Goal: Task Accomplishment & Management: Manage account settings

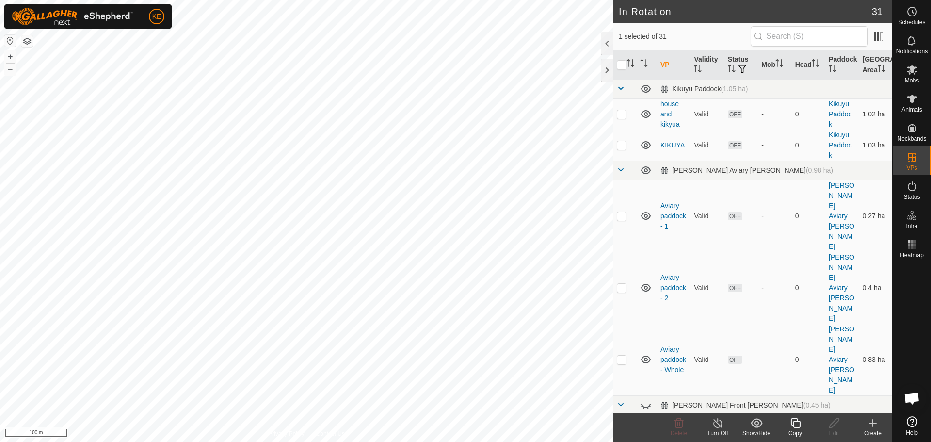
click at [797, 424] on icon at bounding box center [796, 423] width 12 height 12
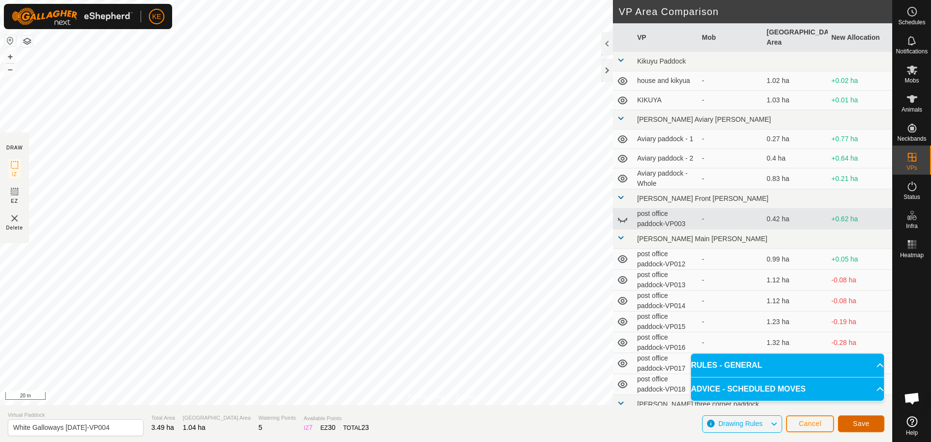
click at [866, 427] on span "Save" at bounding box center [861, 424] width 16 height 8
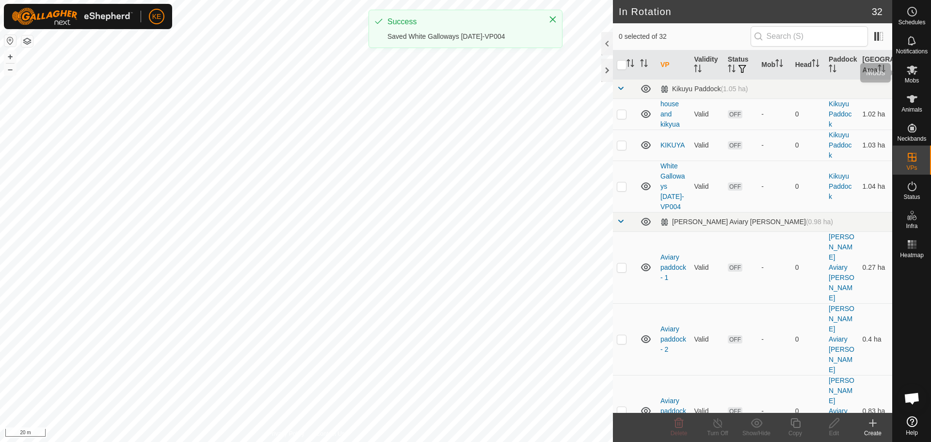
click at [911, 71] on icon at bounding box center [912, 69] width 11 height 9
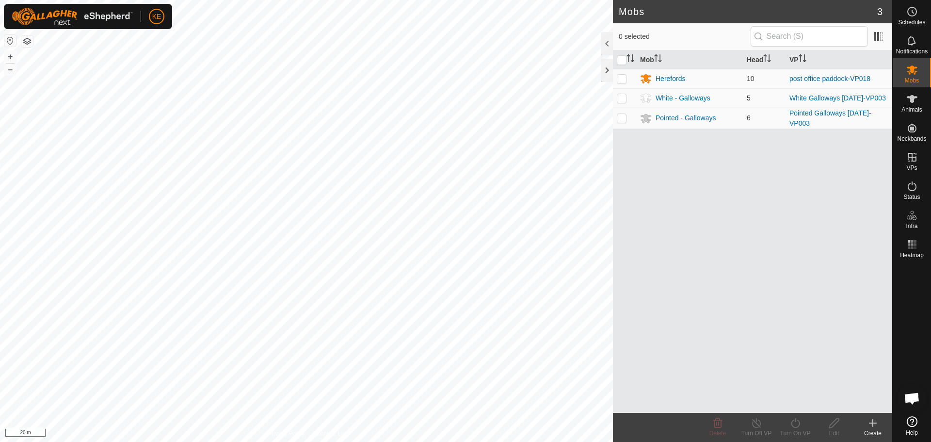
click at [623, 98] on p-checkbox at bounding box center [622, 98] width 10 height 8
checkbox input "true"
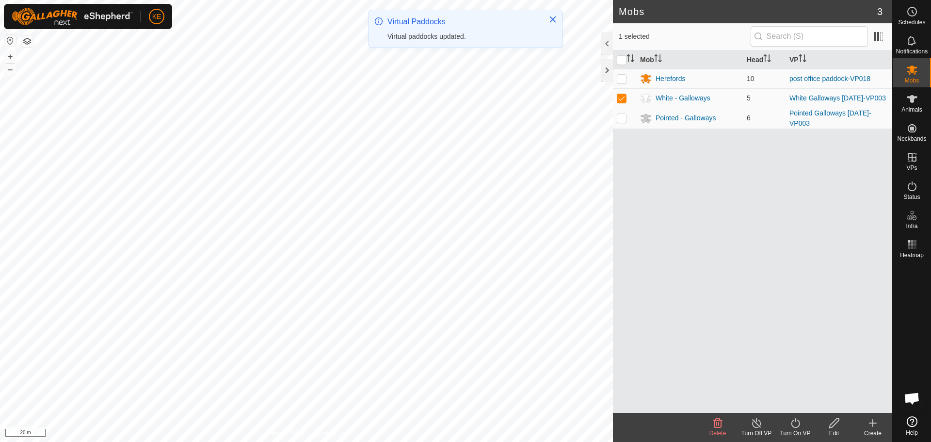
click at [797, 422] on icon at bounding box center [796, 423] width 12 height 12
click at [796, 404] on link "Now" at bounding box center [825, 401] width 96 height 19
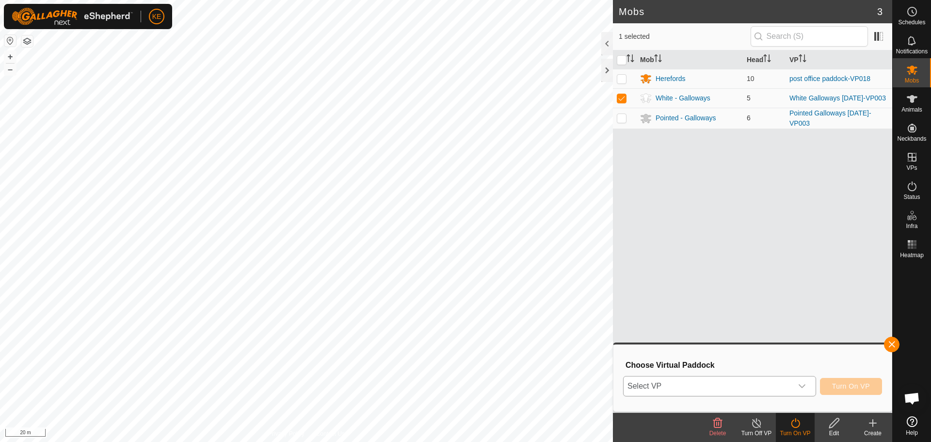
click at [795, 391] on div "dropdown trigger" at bounding box center [802, 385] width 19 height 19
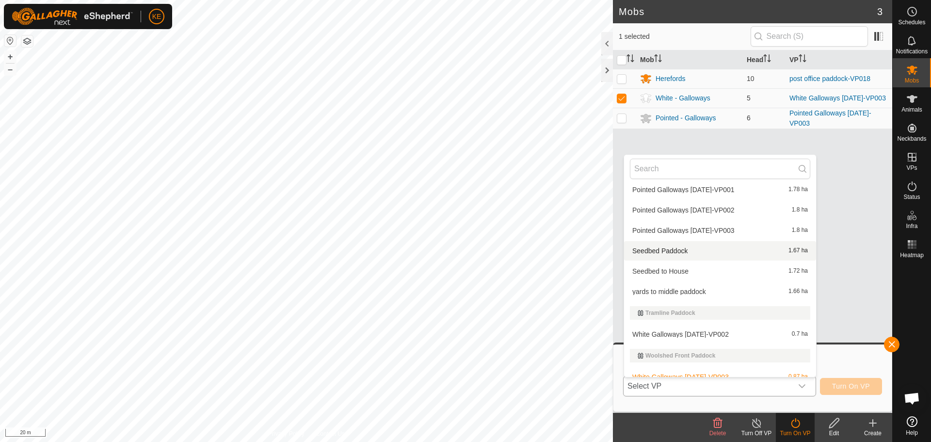
scroll to position [680, 0]
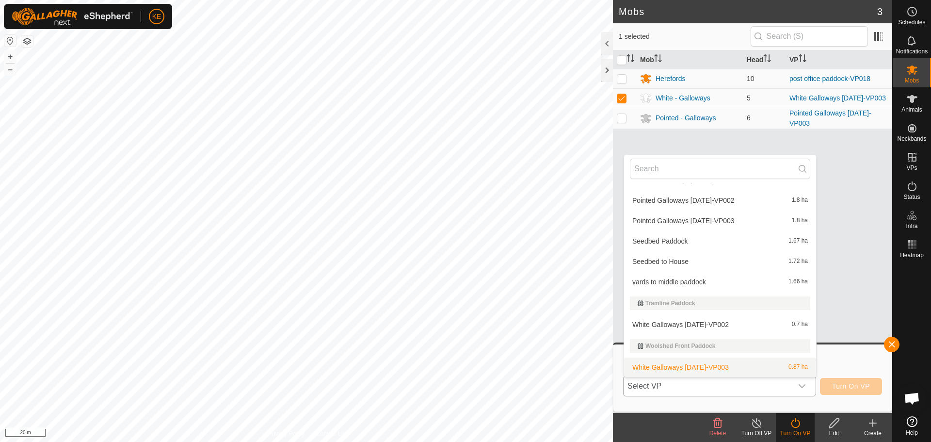
click at [708, 369] on li "White Galloways [DATE]-VP003 0.87 ha" at bounding box center [720, 367] width 192 height 19
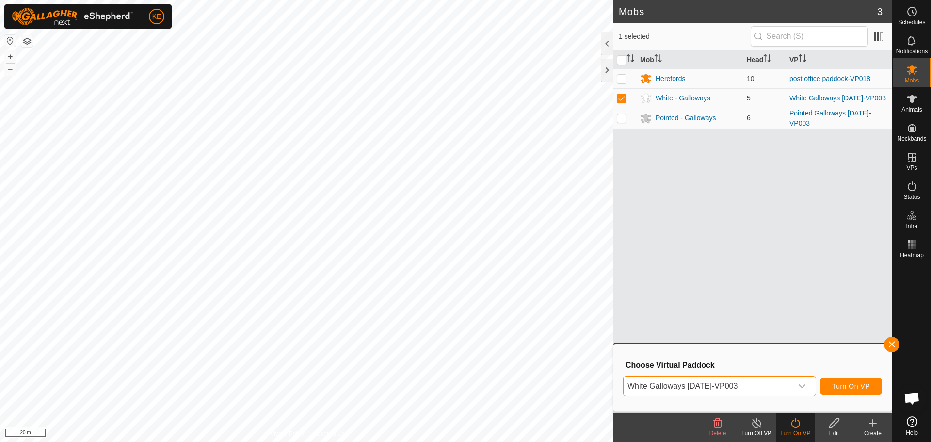
click at [800, 386] on icon "dropdown trigger" at bounding box center [803, 386] width 8 height 8
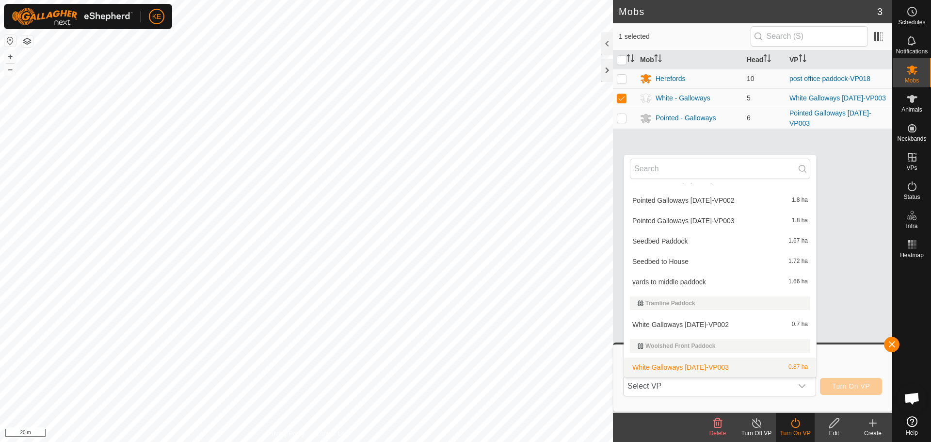
click at [764, 370] on li "White Galloways [DATE]-VP003 0.87 ha" at bounding box center [720, 367] width 192 height 19
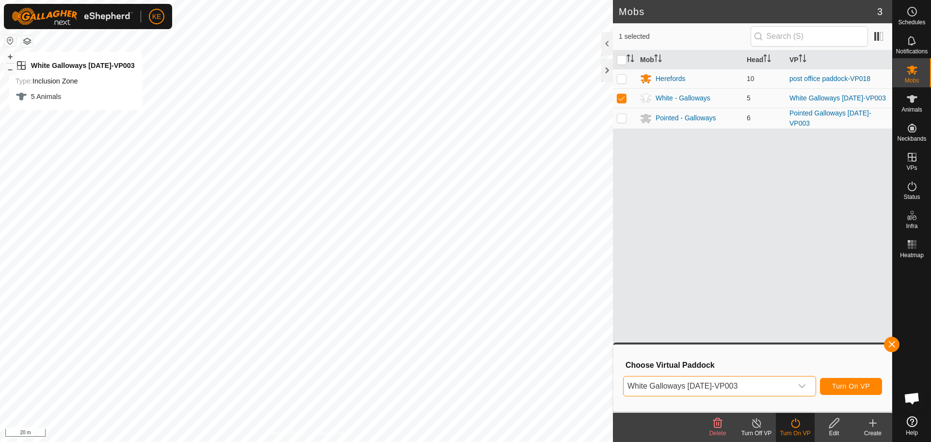
click at [27, 44] on button "button" at bounding box center [27, 41] width 12 height 12
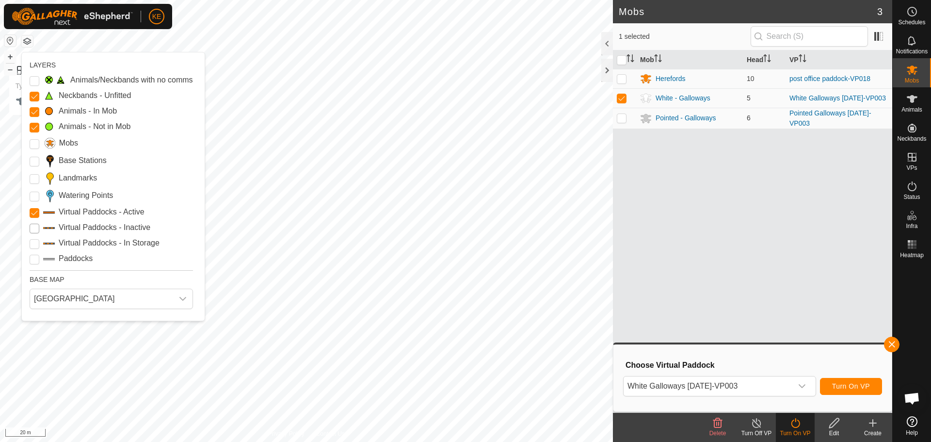
click at [35, 229] on Inactive "Virtual Paddocks - Inactive" at bounding box center [35, 229] width 10 height 10
click at [805, 388] on icon "dropdown trigger" at bounding box center [803, 386] width 8 height 8
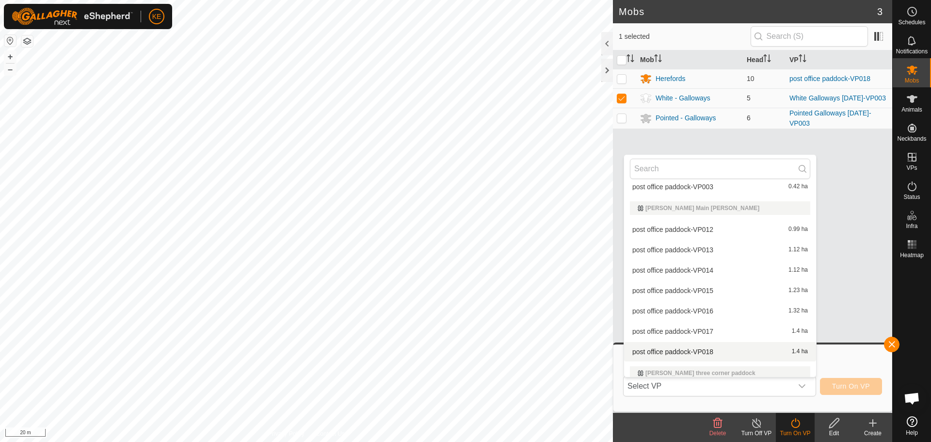
scroll to position [1, 0]
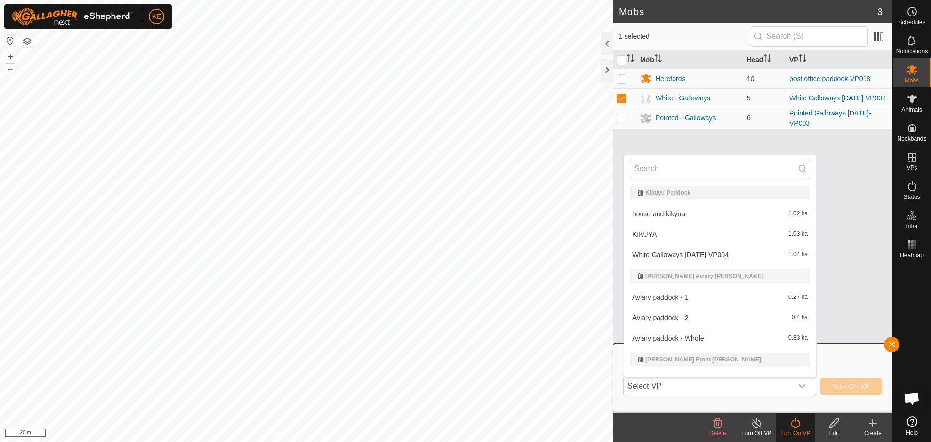
click at [685, 257] on li "White Galloways [DATE]-VP004 1.04 ha" at bounding box center [720, 254] width 192 height 19
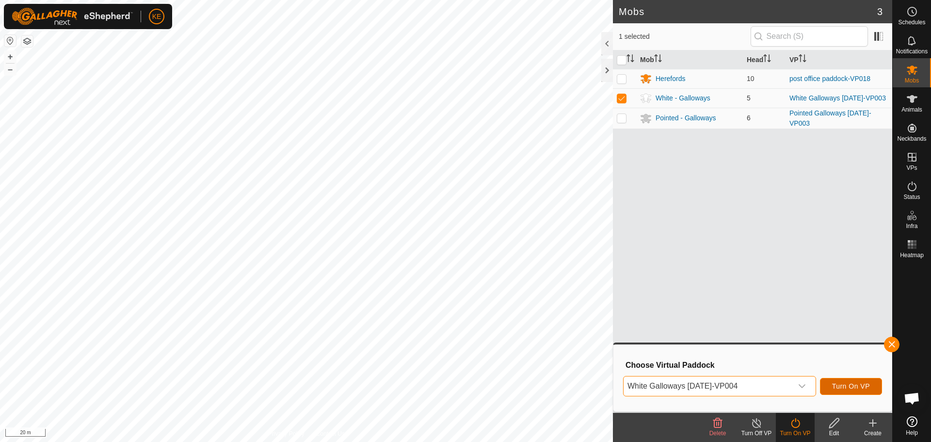
click at [851, 386] on span "Turn On VP" at bounding box center [851, 386] width 38 height 8
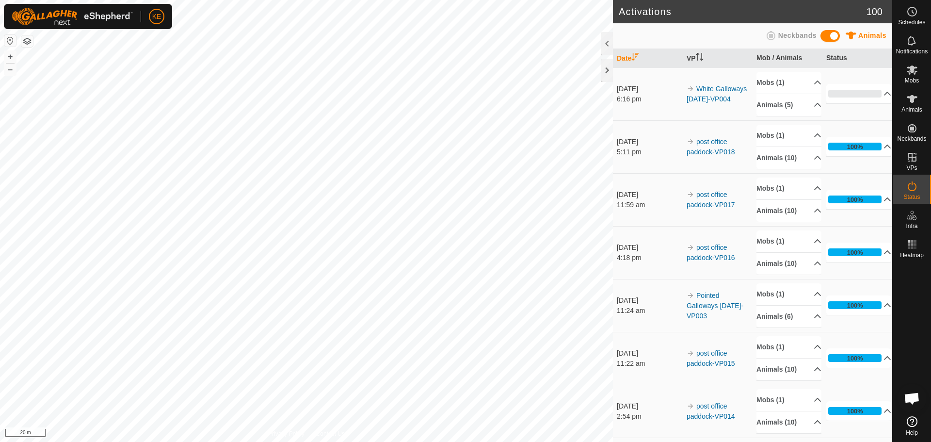
click at [28, 40] on button "button" at bounding box center [27, 41] width 12 height 12
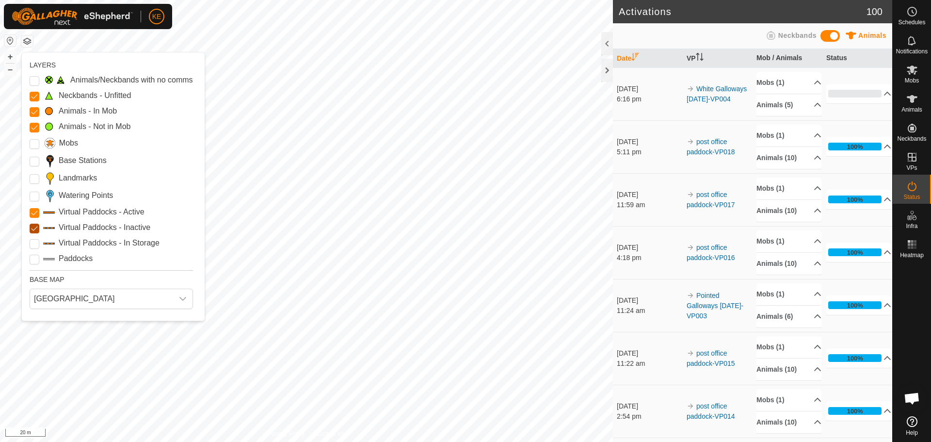
click at [35, 228] on Inactive "Virtual Paddocks - Inactive" at bounding box center [35, 229] width 10 height 10
click at [24, 42] on button "button" at bounding box center [27, 41] width 12 height 12
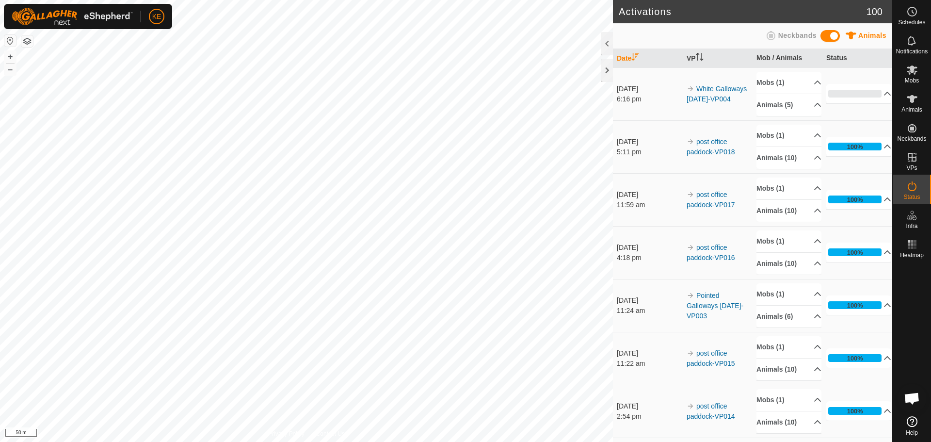
click at [616, 214] on div "Activations 100 Animals Neckbands Date VP Mob / Animals Status [DATE] 6:16 pm W…" at bounding box center [446, 221] width 893 height 442
click at [918, 111] on span "Animals" at bounding box center [912, 110] width 21 height 6
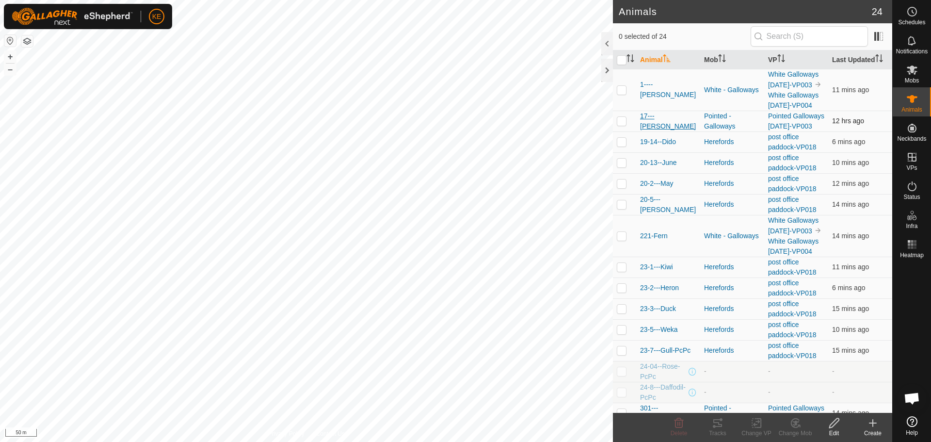
click at [663, 131] on span "17---[PERSON_NAME]" at bounding box center [668, 121] width 56 height 20
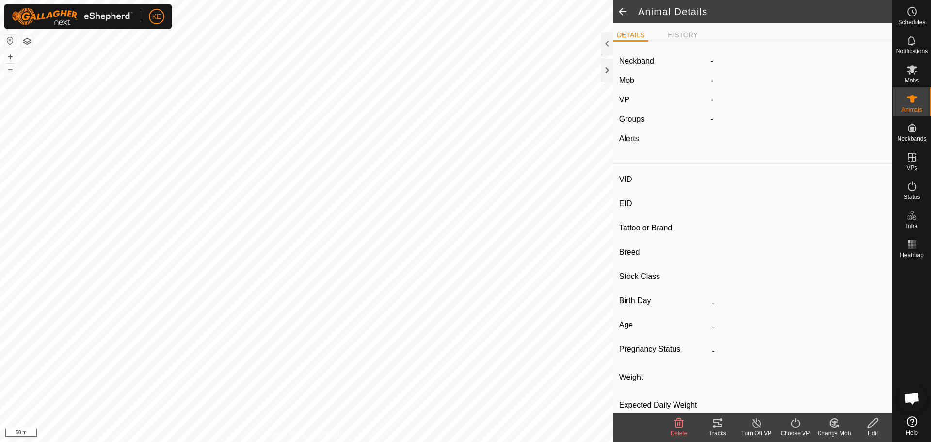
type input "17---[PERSON_NAME]"
type input "982123771735629"
type input "[PERSON_NAME]"
type input "Cows"
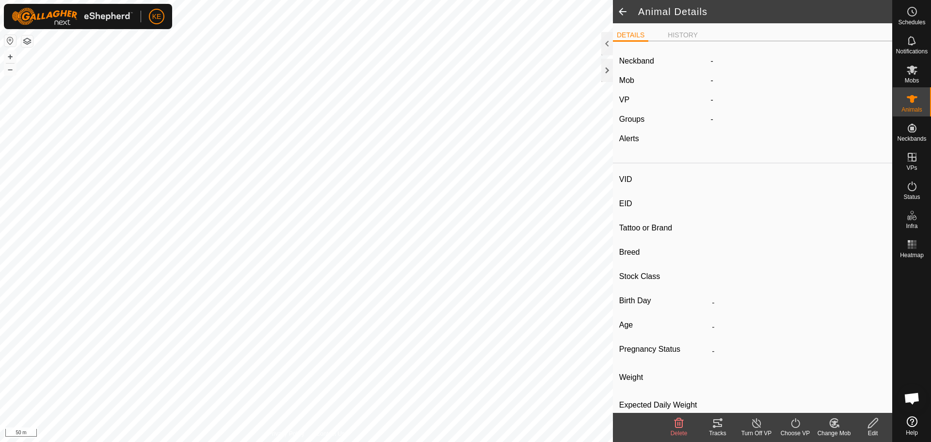
type input "12/2021"
type input "3 years 9 months"
type input "0 kg"
type input "-"
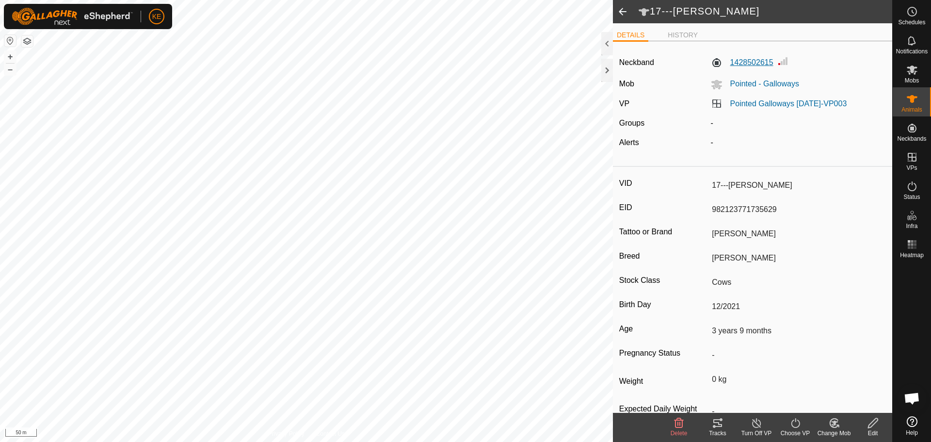
click at [756, 61] on label "1428502615" at bounding box center [742, 63] width 63 height 12
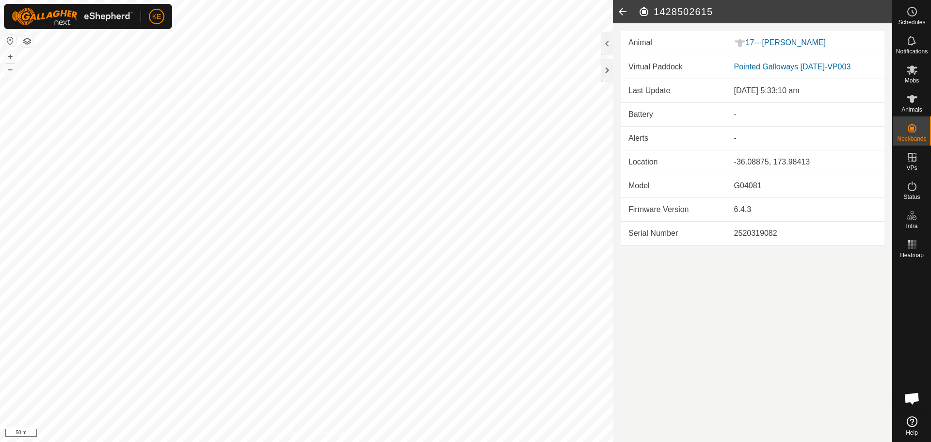
click at [620, 11] on icon at bounding box center [622, 11] width 19 height 23
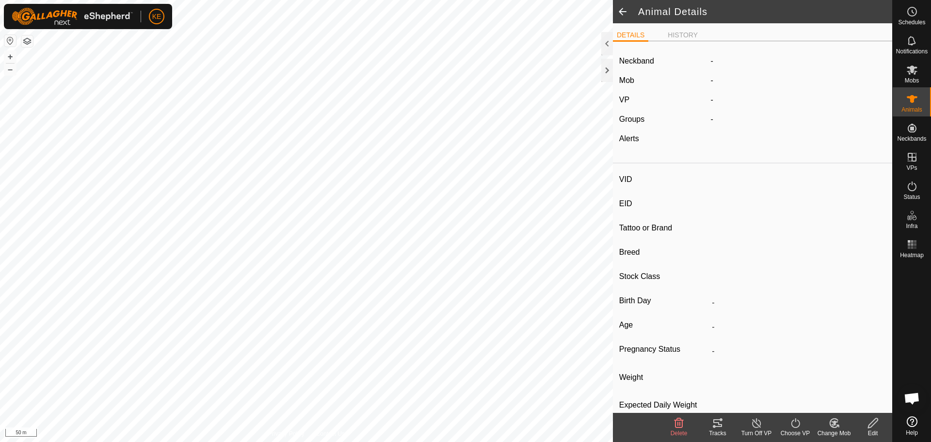
type input "17---[PERSON_NAME]"
type input "982123771735629"
type input "[PERSON_NAME]"
type input "Cows"
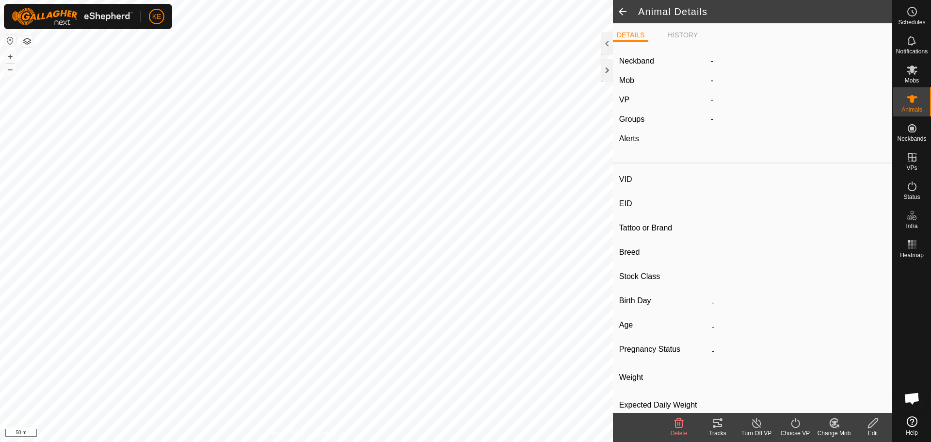
type input "12/2021"
type input "3 years 9 months"
type input "0 kg"
type input "-"
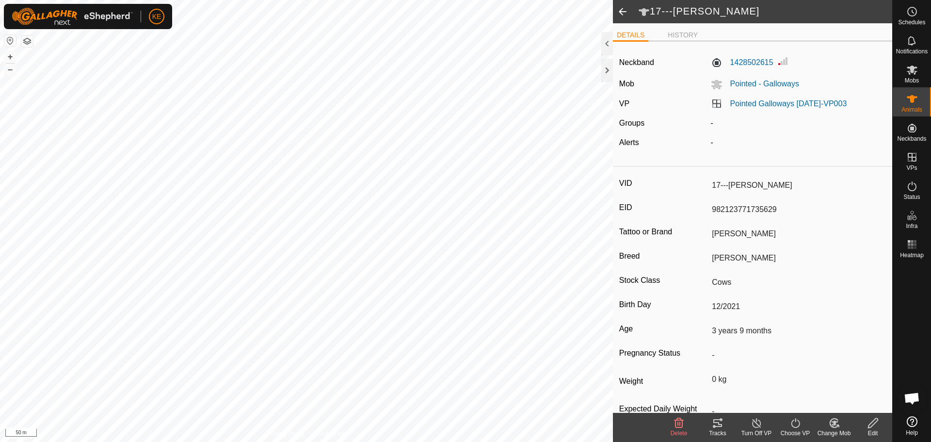
click at [626, 9] on span at bounding box center [622, 11] width 19 height 23
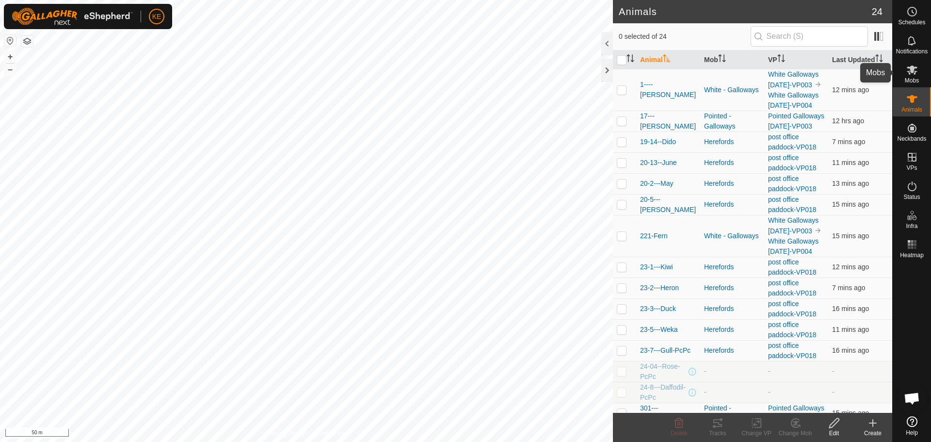
click at [917, 75] on icon at bounding box center [913, 70] width 12 height 12
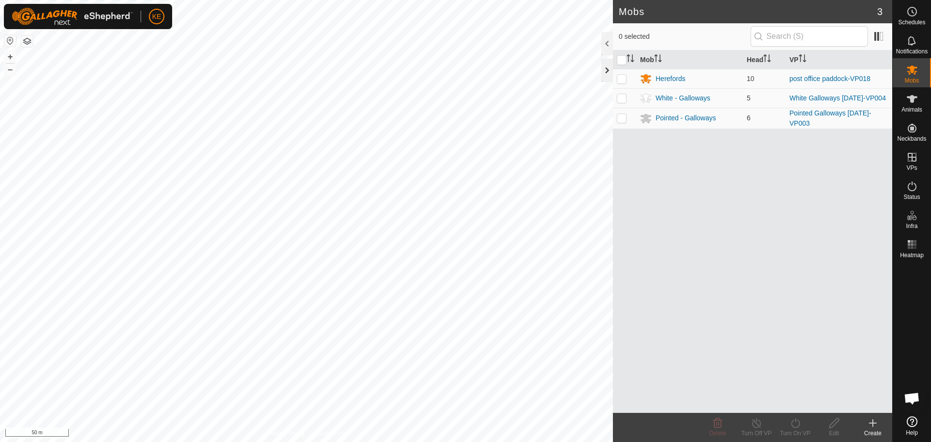
click at [605, 71] on div at bounding box center [608, 70] width 12 height 23
